Goal: Transaction & Acquisition: Obtain resource

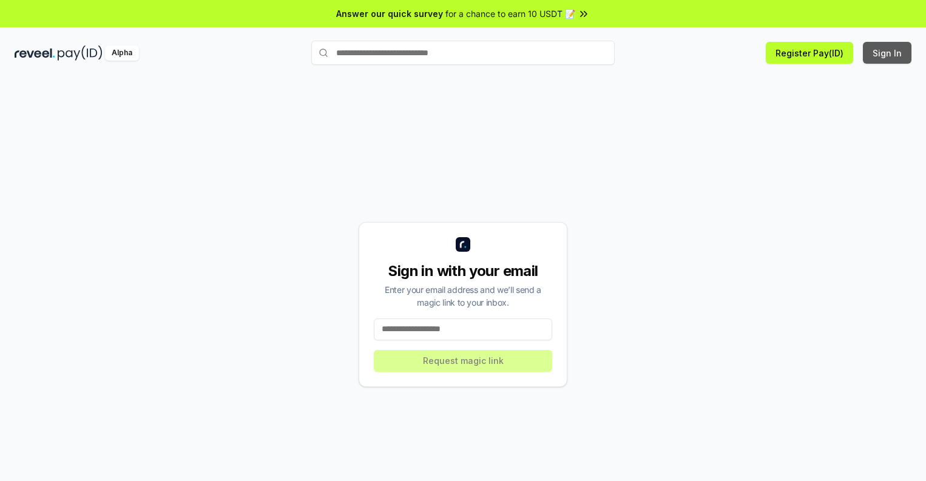
click at [888, 53] on button "Sign In" at bounding box center [887, 53] width 49 height 22
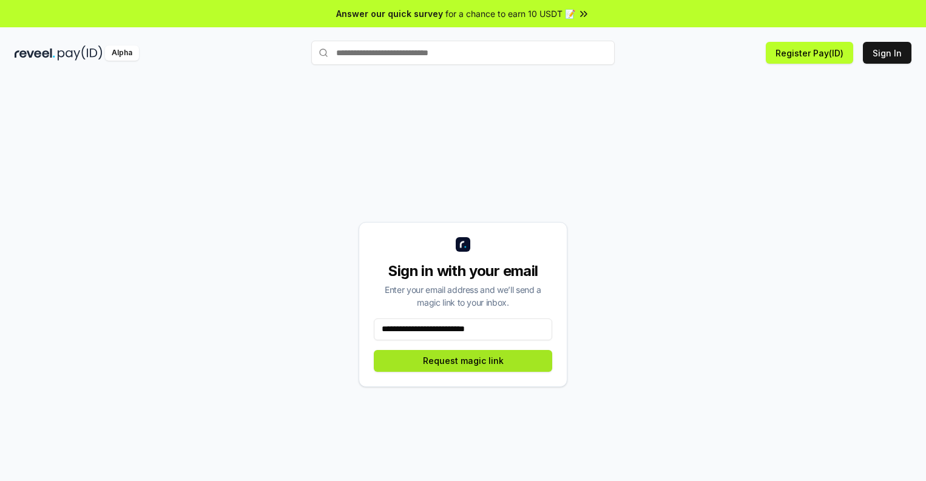
type input "**********"
click at [463, 361] on button "Request magic link" at bounding box center [463, 361] width 178 height 22
